Goal: Check status: Check status

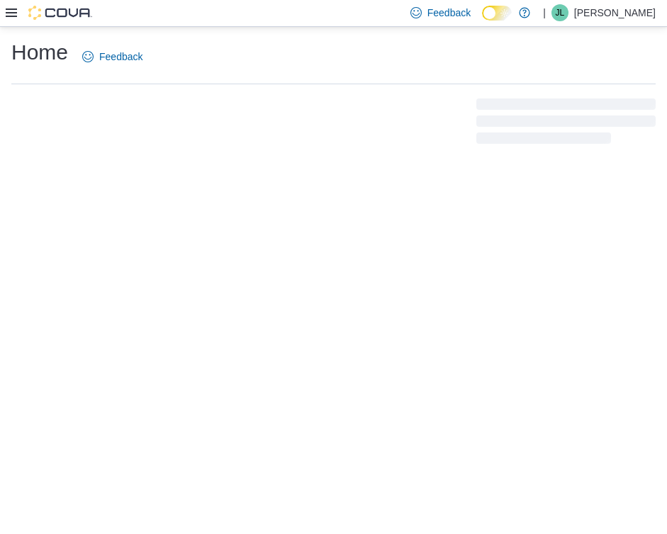
click at [13, 16] on icon at bounding box center [11, 13] width 11 height 9
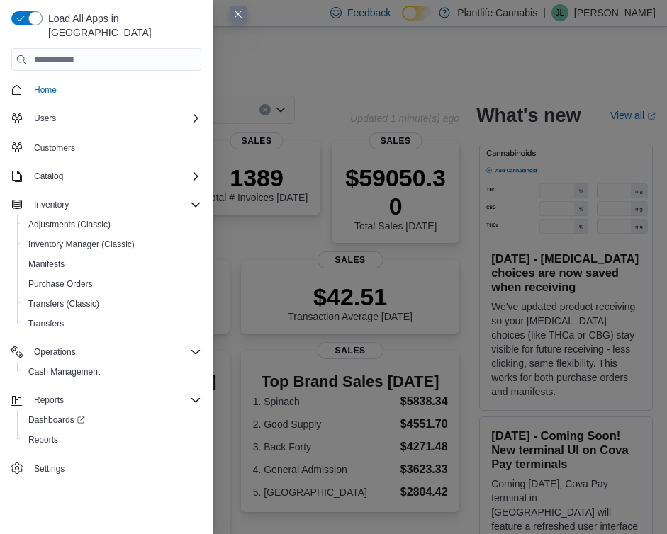
click at [47, 436] on div "Reports Dashboards Reports" at bounding box center [106, 420] width 190 height 65
click at [47, 435] on span "Reports" at bounding box center [43, 440] width 30 height 11
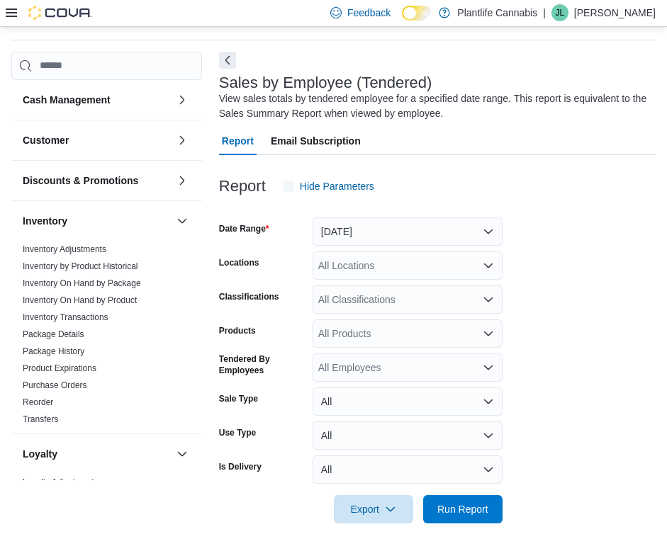
scroll to position [47, 0]
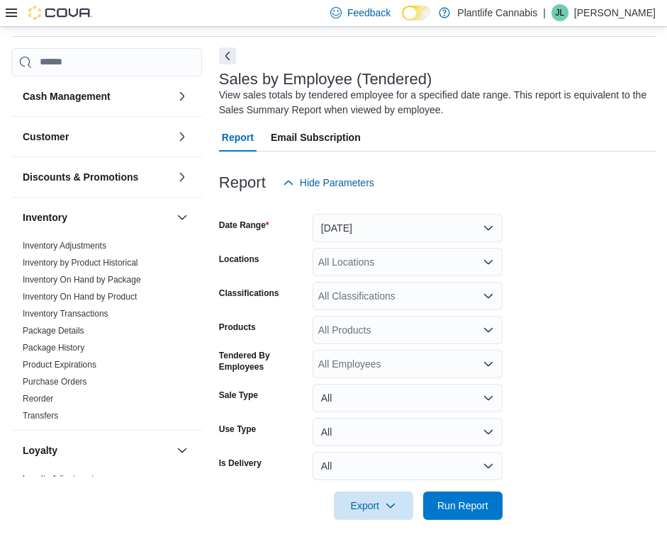
click at [220, 58] on button "Next" at bounding box center [227, 55] width 17 height 17
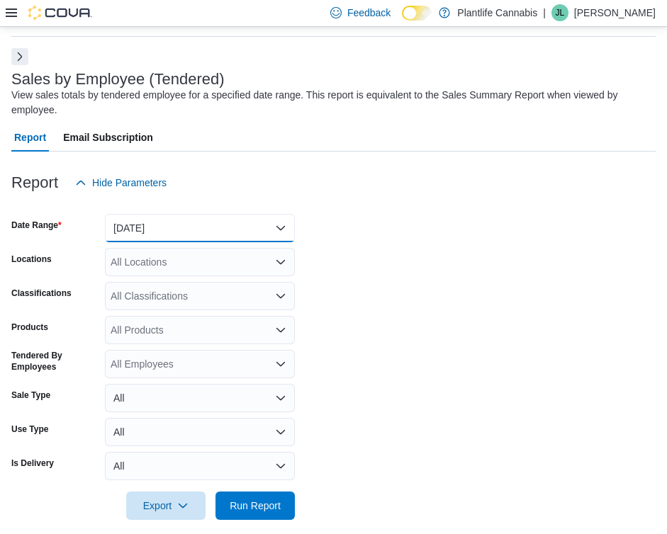
click at [198, 226] on button "[DATE]" at bounding box center [200, 228] width 190 height 28
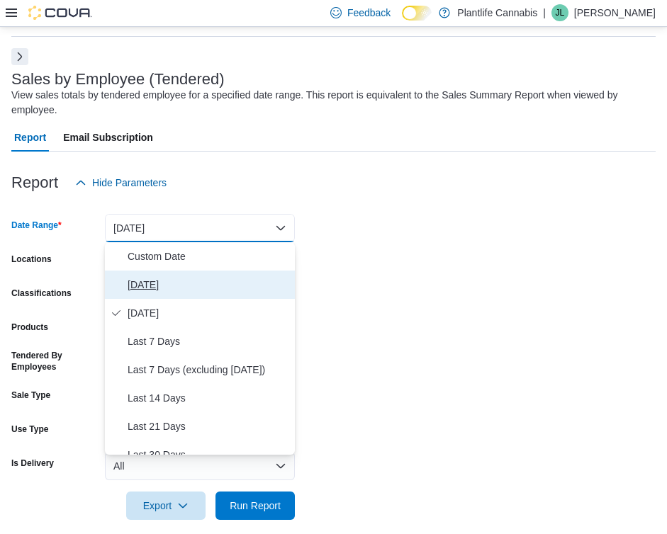
click at [191, 280] on span "[DATE]" at bounding box center [209, 284] width 162 height 17
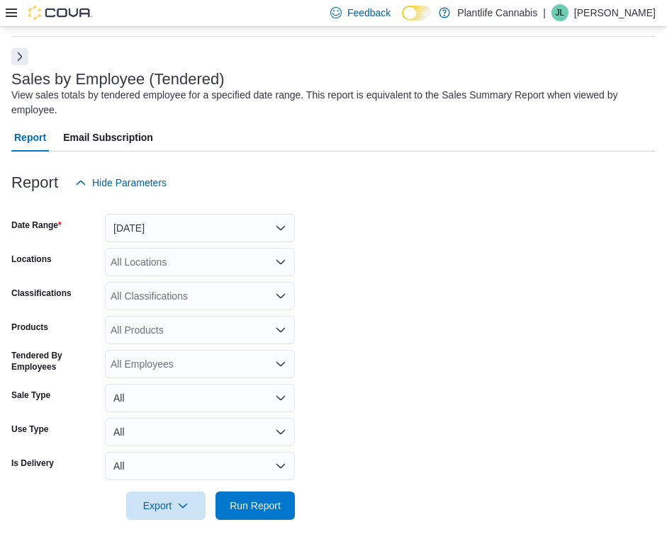
click at [192, 254] on div "All Locations" at bounding box center [200, 262] width 190 height 28
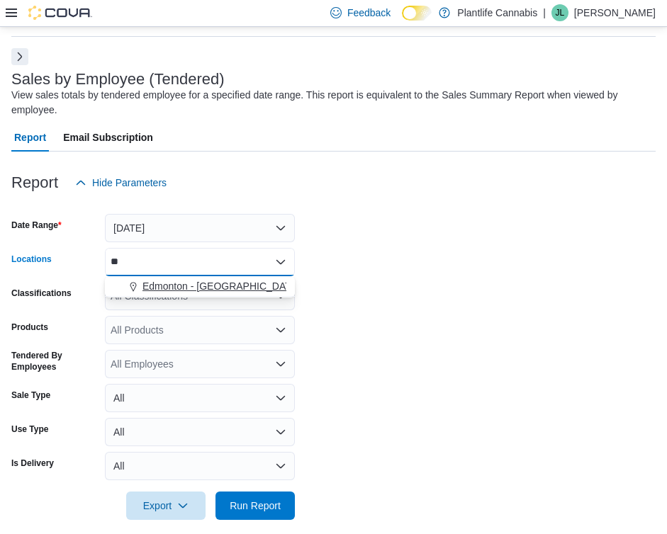
type input "**"
click at [252, 293] on button "Edmonton - [GEOGRAPHIC_DATA] Currents" at bounding box center [200, 286] width 190 height 21
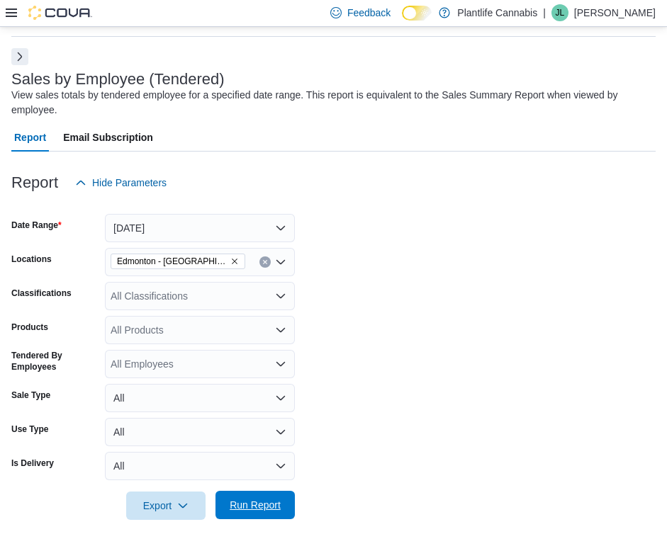
click at [266, 494] on span "Run Report" at bounding box center [255, 505] width 62 height 28
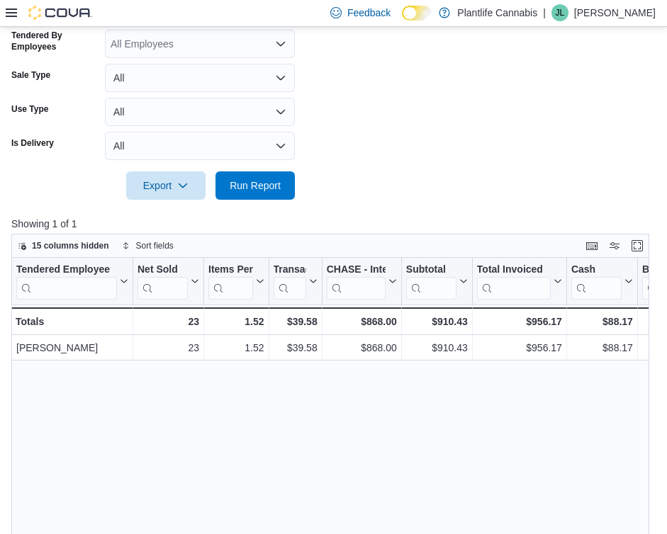
scroll to position [365, 0]
